Goal: Navigation & Orientation: Find specific page/section

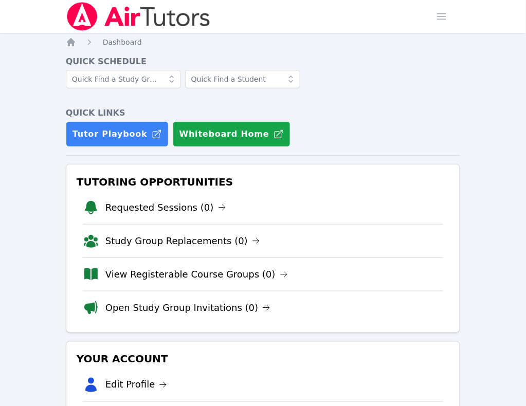
click at [0, 0] on link "Sessions" at bounding box center [0, 0] width 0 height 0
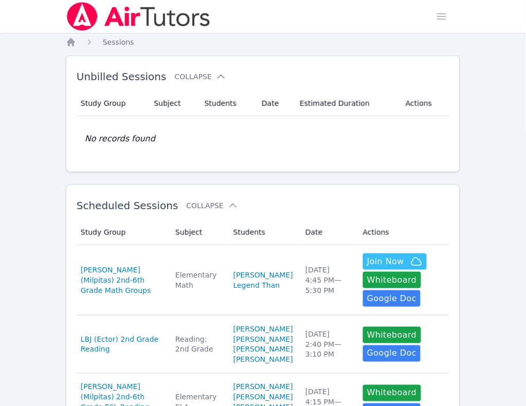
click at [0, 0] on link "Sessions" at bounding box center [0, 0] width 0 height 0
click at [0, 0] on link "Students" at bounding box center [0, 0] width 0 height 0
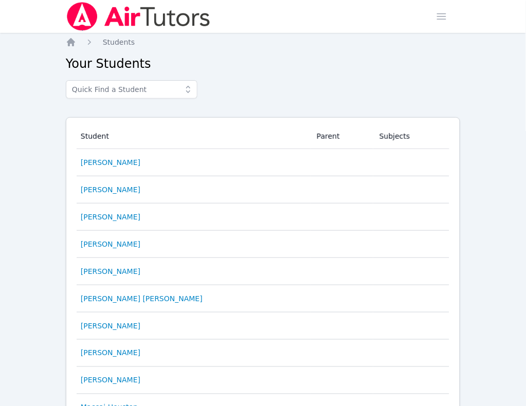
click at [0, 0] on link "Study Groups" at bounding box center [0, 0] width 0 height 0
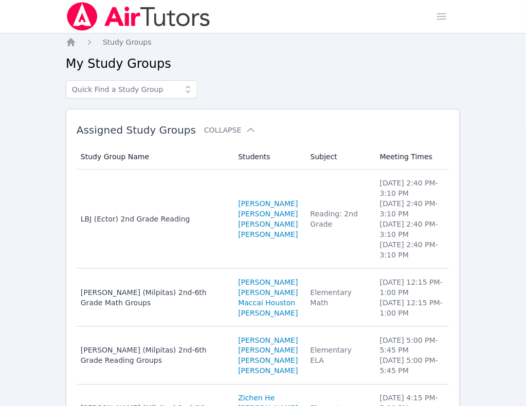
click at [0, 0] on link "Home" at bounding box center [0, 0] width 0 height 0
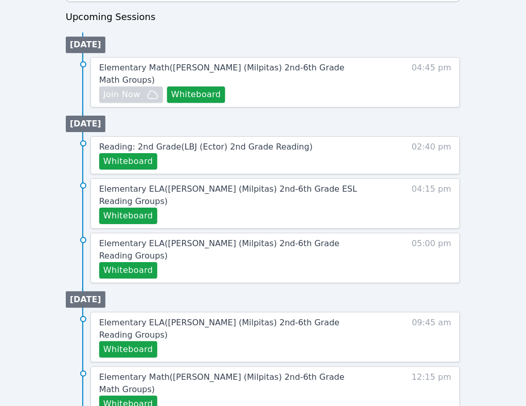
scroll to position [514, 0]
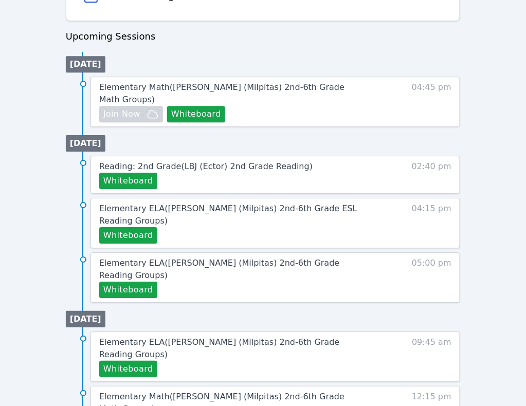
scroll to position [514, 0]
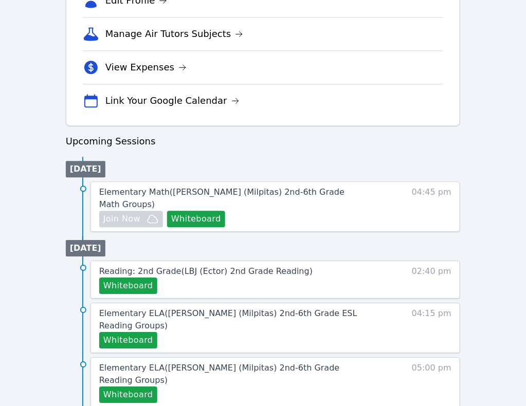
scroll to position [386, 0]
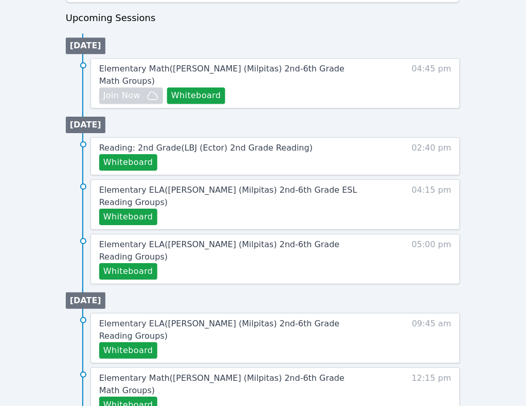
scroll to position [514, 0]
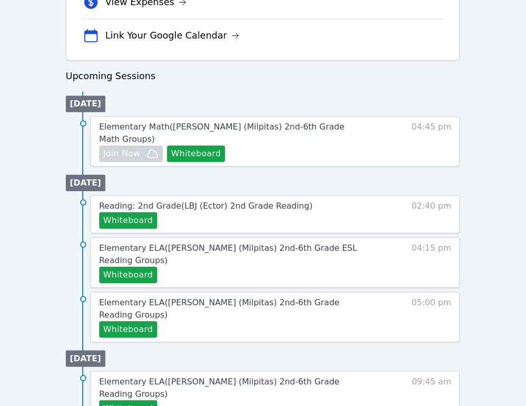
scroll to position [451, 0]
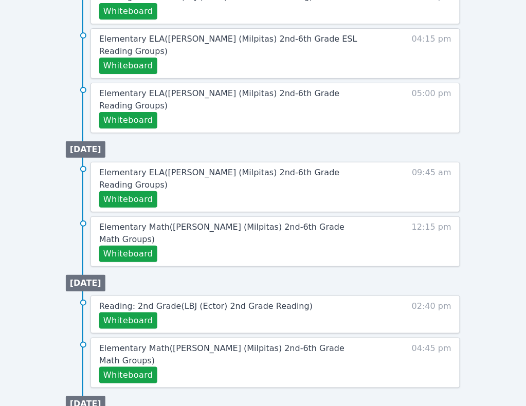
scroll to position [662, 0]
